Goal: Navigation & Orientation: Understand site structure

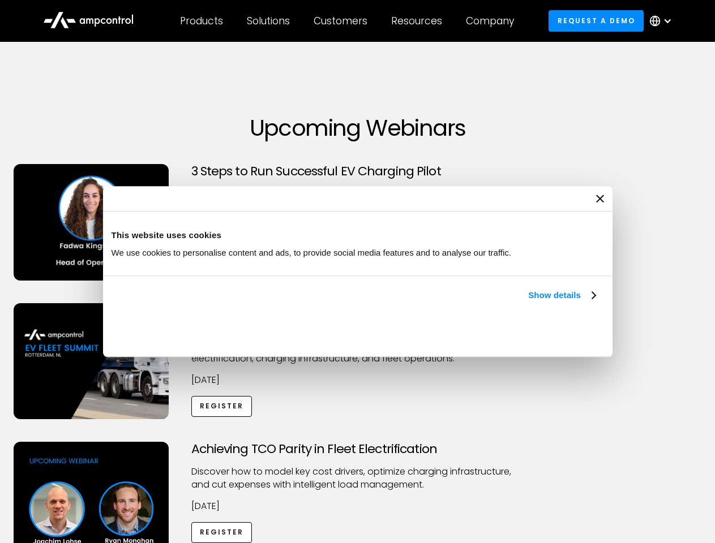
click at [528, 302] on link "Show details" at bounding box center [561, 296] width 67 height 14
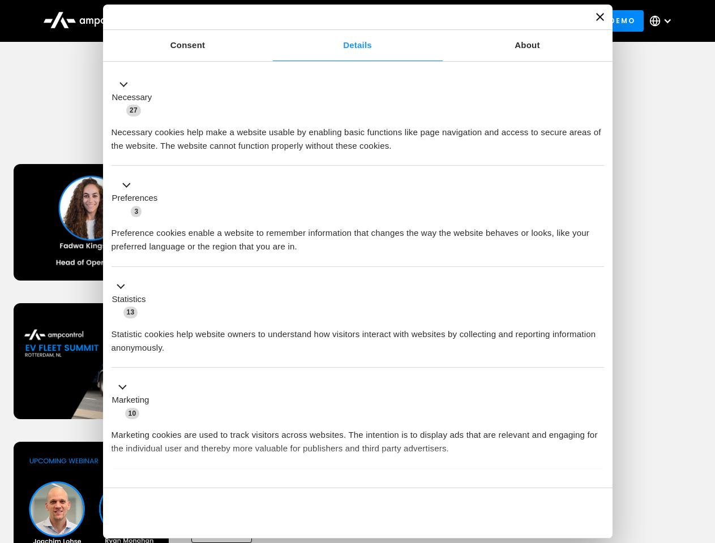
click at [596, 153] on div "Necessary cookies help make a website usable by enabling basic functions like p…" at bounding box center [357, 135] width 492 height 36
click at [702, 456] on div "Achieving TCO Parity in Fleet Electrification Discover how to model key cost dr…" at bounding box center [357, 531] width 711 height 178
click at [348, 21] on div "Customers" at bounding box center [340, 21] width 54 height 12
click at [201, 21] on div "Products" at bounding box center [201, 21] width 43 height 12
click at [269, 21] on div "Solutions" at bounding box center [268, 21] width 43 height 12
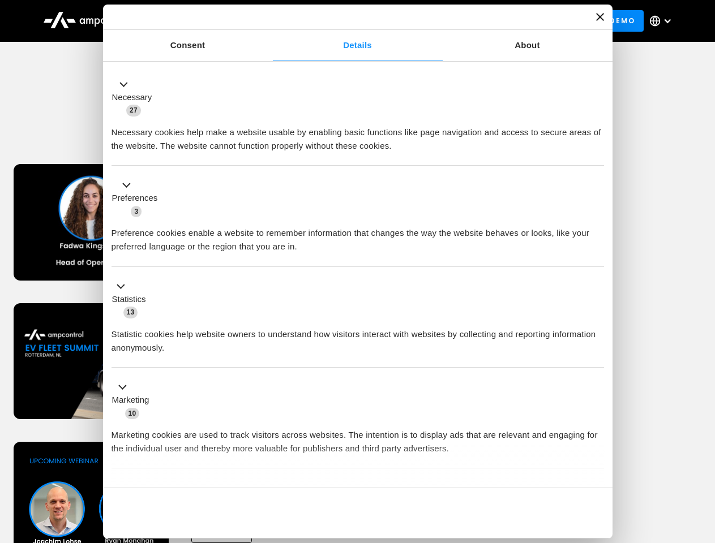
click at [342, 21] on div "Customers" at bounding box center [340, 21] width 54 height 12
click at [419, 21] on div "Resources" at bounding box center [416, 21] width 51 height 12
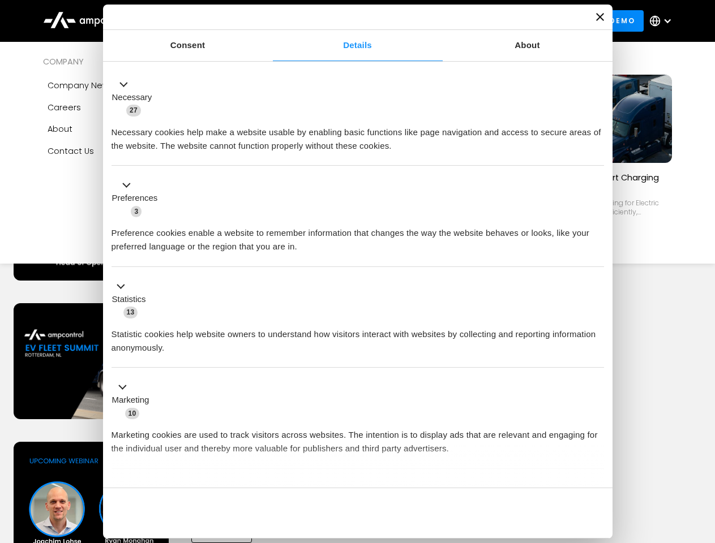
click at [493, 21] on div "Company" at bounding box center [490, 21] width 48 height 12
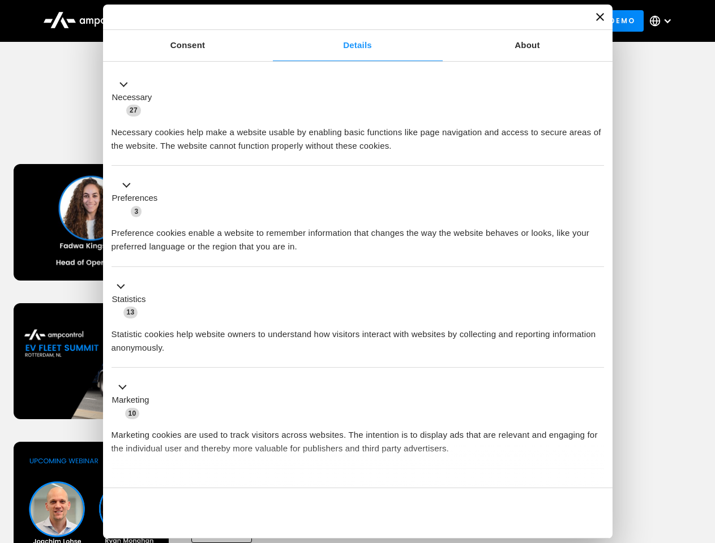
click at [663, 21] on div at bounding box center [667, 20] width 9 height 9
